Goal: Navigation & Orientation: Find specific page/section

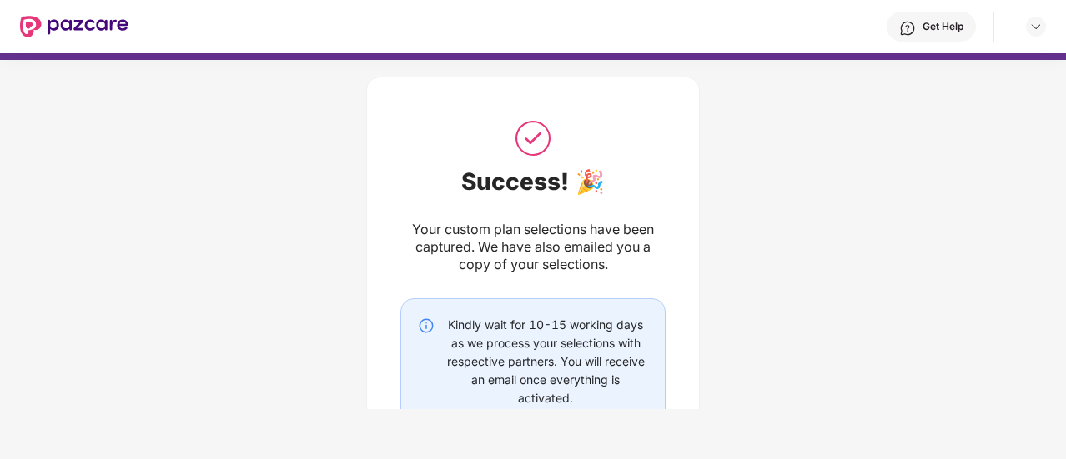
click at [32, 23] on img at bounding box center [74, 27] width 108 height 22
